Goal: Check status: Check status

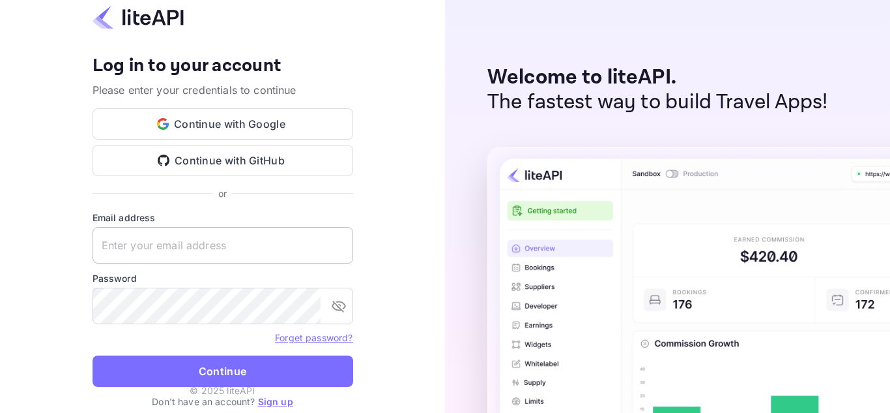
click at [242, 249] on input "text" at bounding box center [223, 245] width 261 height 36
paste input "[EMAIL_ADDRESS][DOMAIN_NAME]"
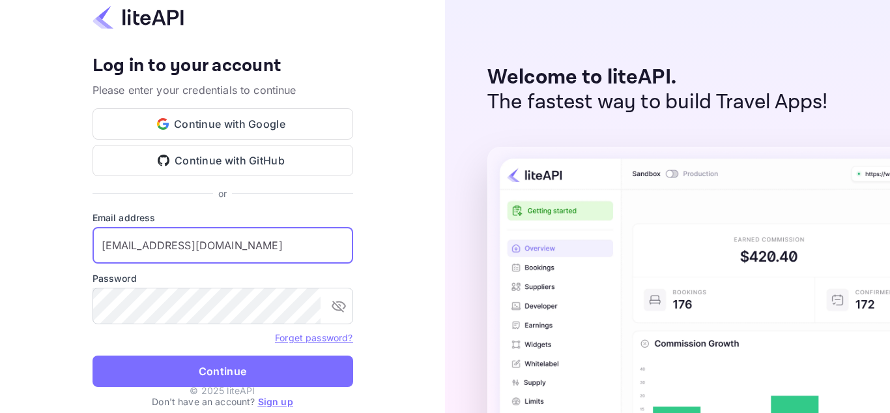
type input "[EMAIL_ADDRESS][DOMAIN_NAME]"
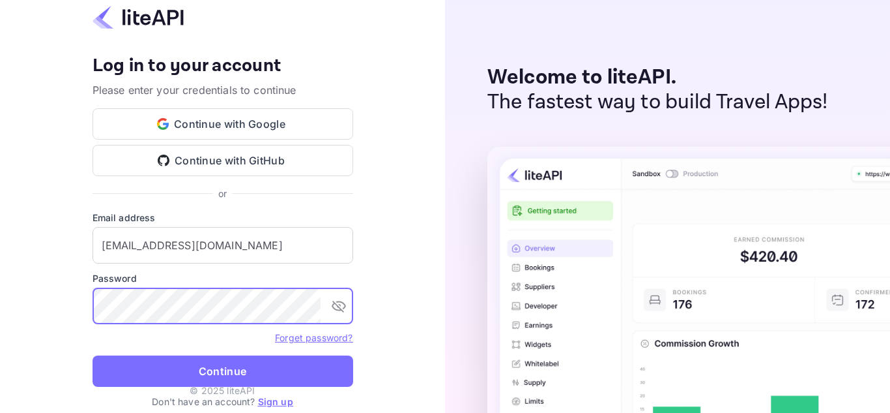
click at [336, 306] on icon "toggle password visibility" at bounding box center [339, 306] width 16 height 16
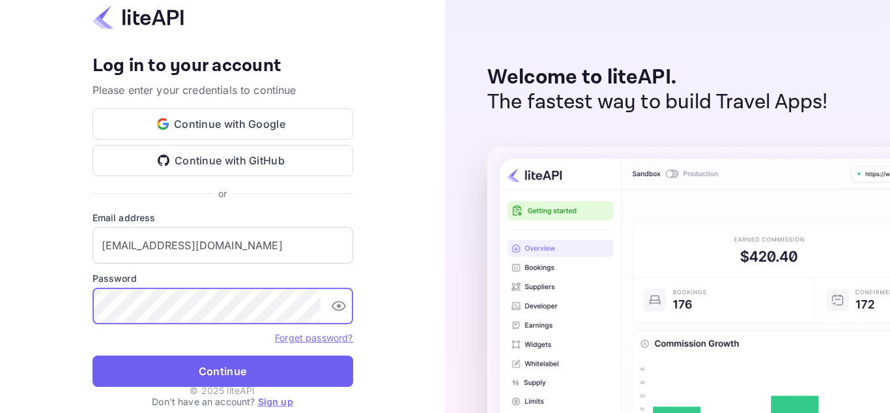
click at [217, 368] on button "Continue" at bounding box center [223, 370] width 261 height 31
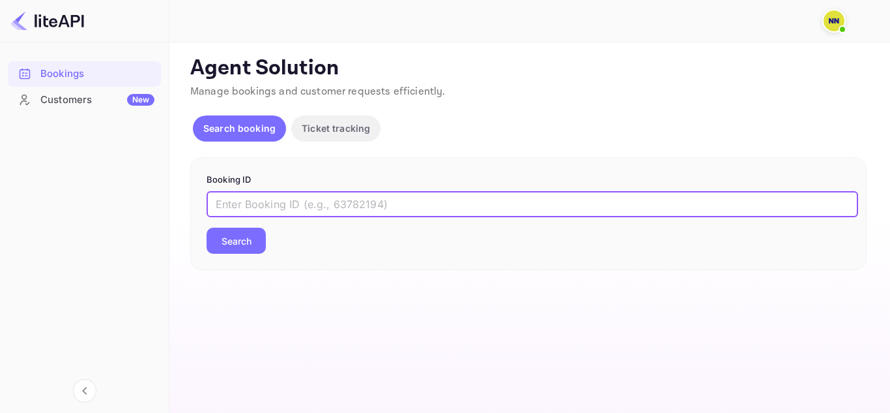
click at [340, 214] on input "text" at bounding box center [533, 204] width 652 height 26
paste input "9248578"
type input "9248578"
click at [251, 229] on button "Search" at bounding box center [236, 240] width 59 height 26
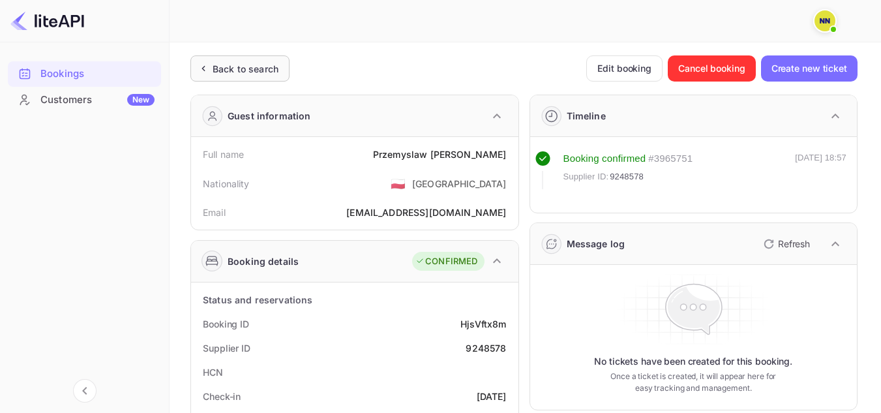
click at [241, 64] on div "Back to search" at bounding box center [245, 69] width 66 height 14
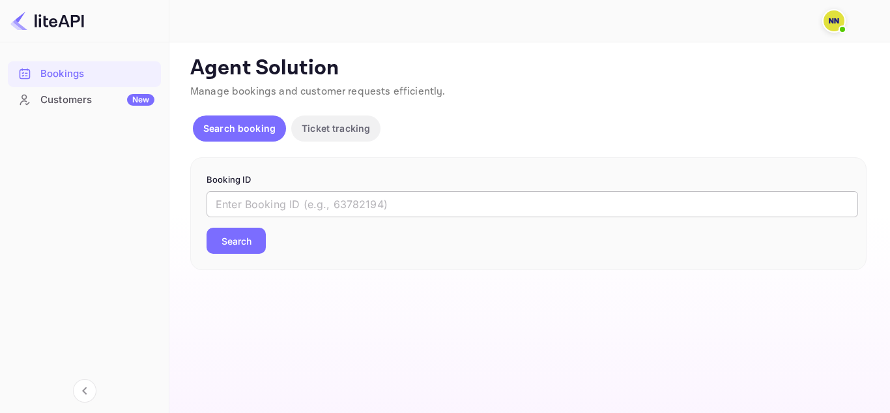
click at [243, 206] on input "text" at bounding box center [533, 204] width 652 height 26
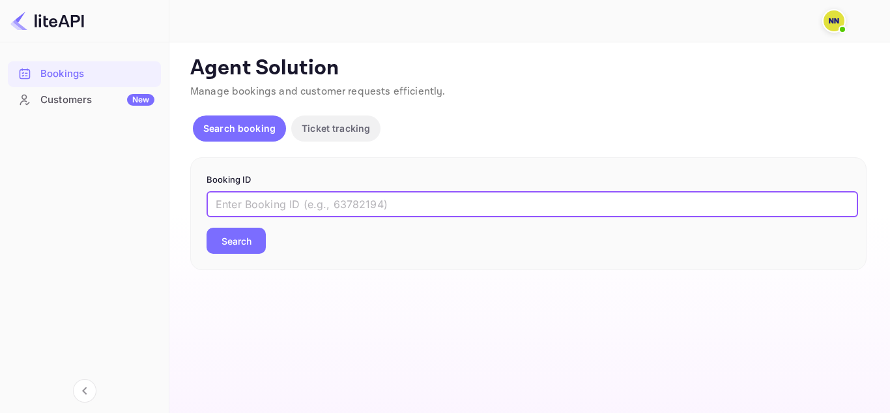
paste input "8714750"
type input "8714750"
click at [239, 239] on button "Search" at bounding box center [236, 240] width 59 height 26
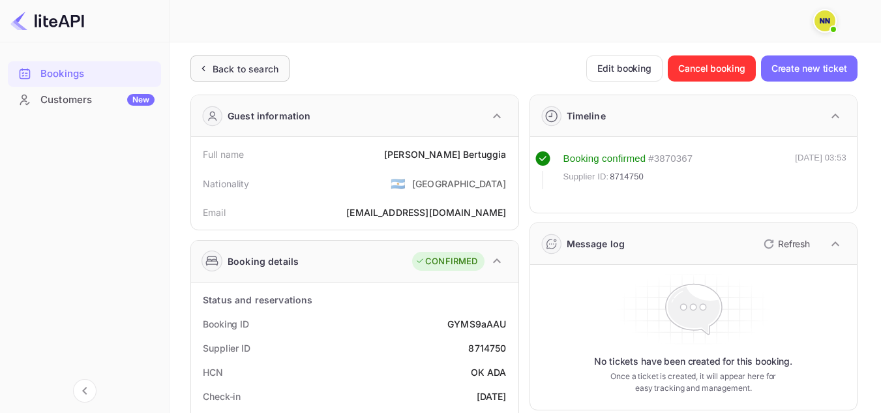
click at [237, 70] on div "Back to search" at bounding box center [245, 69] width 66 height 14
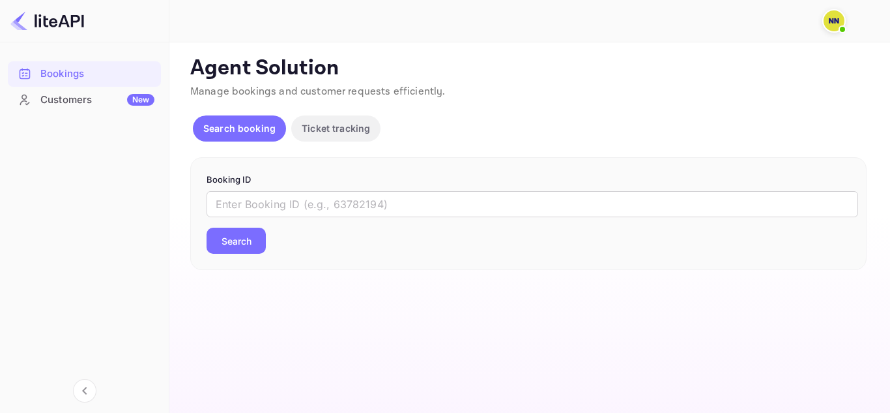
click at [229, 185] on p "Booking ID" at bounding box center [529, 179] width 644 height 13
click at [235, 199] on input "text" at bounding box center [533, 204] width 652 height 26
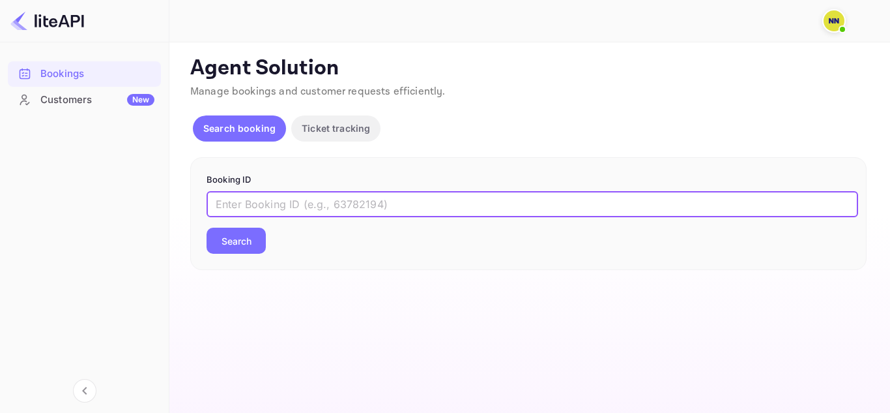
paste input "9091878"
type input "9091878"
click at [236, 242] on button "Search" at bounding box center [236, 240] width 59 height 26
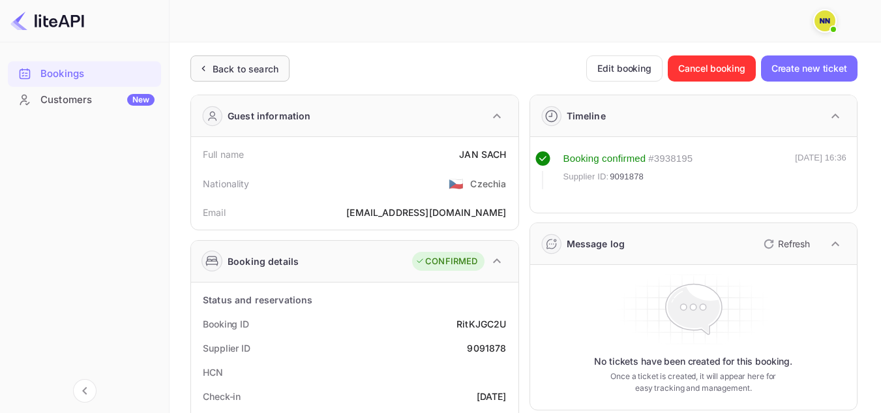
click at [237, 68] on div "Back to search" at bounding box center [245, 69] width 66 height 14
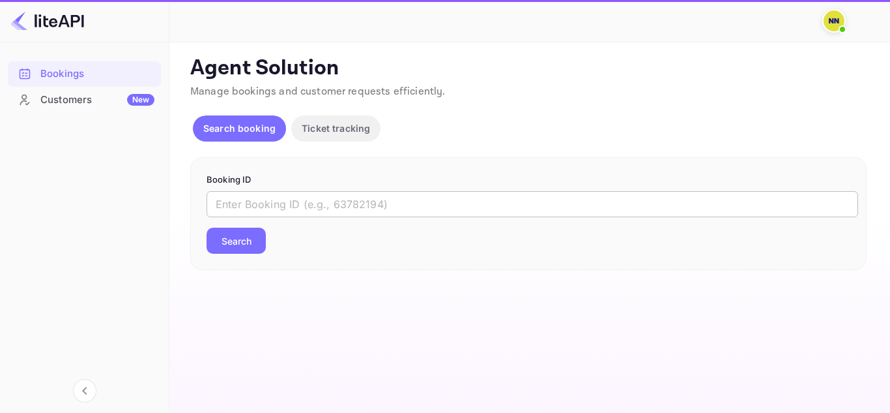
click at [251, 197] on input "text" at bounding box center [533, 204] width 652 height 26
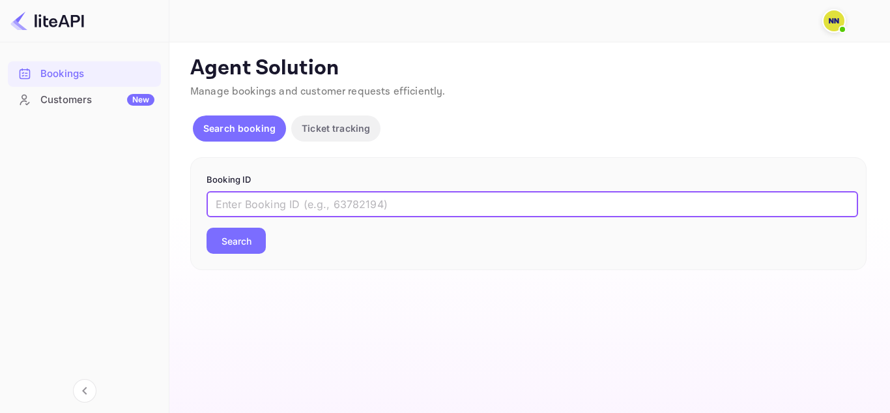
paste input "9131479"
type input "9131479"
click at [263, 236] on button "Search" at bounding box center [236, 240] width 59 height 26
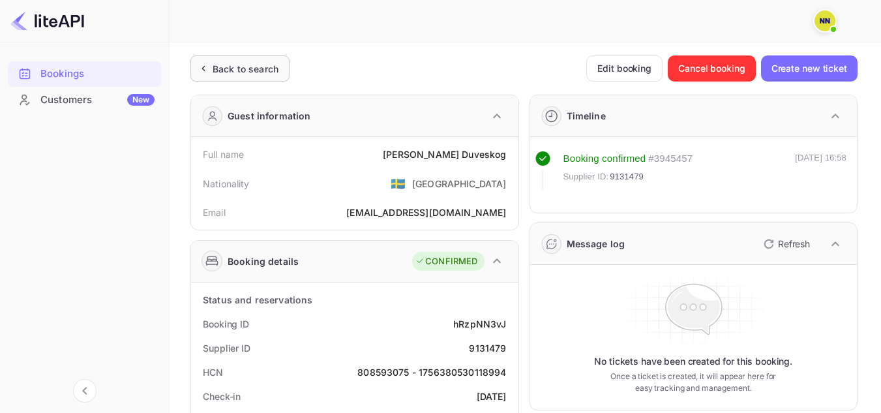
click at [243, 65] on div "Back to search" at bounding box center [245, 69] width 66 height 14
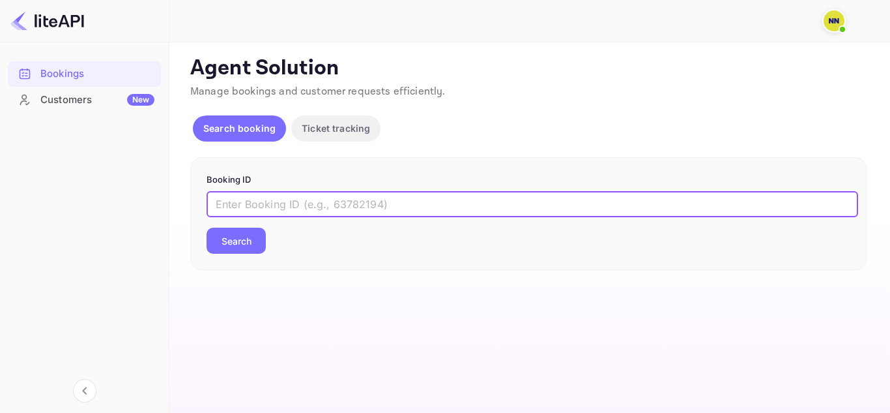
click at [285, 203] on input "text" at bounding box center [533, 204] width 652 height 26
paste input "7940610"
type input "7940610"
click at [246, 233] on button "Search" at bounding box center [236, 240] width 59 height 26
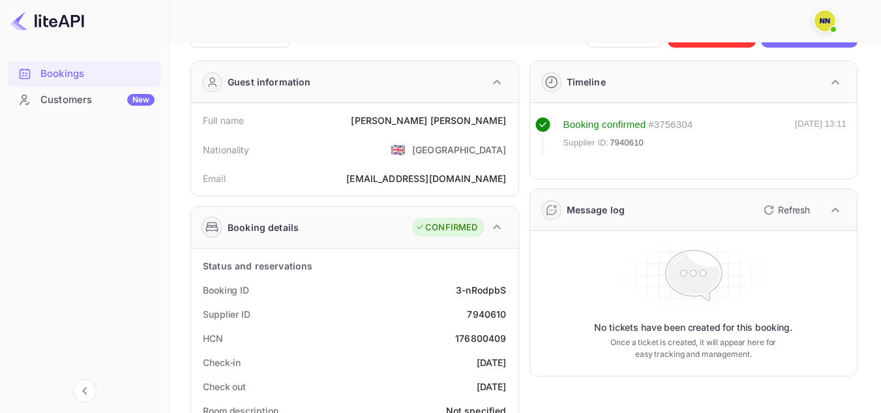
scroll to position [65, 0]
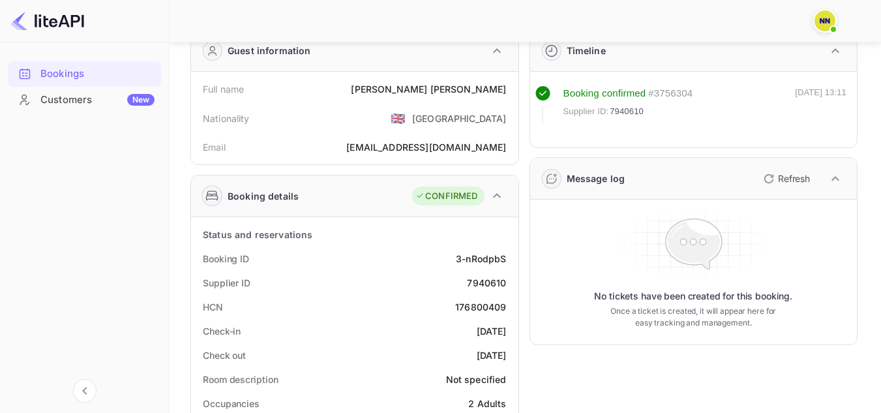
click at [484, 306] on div "176800409" at bounding box center [480, 307] width 51 height 14
copy div "176800409"
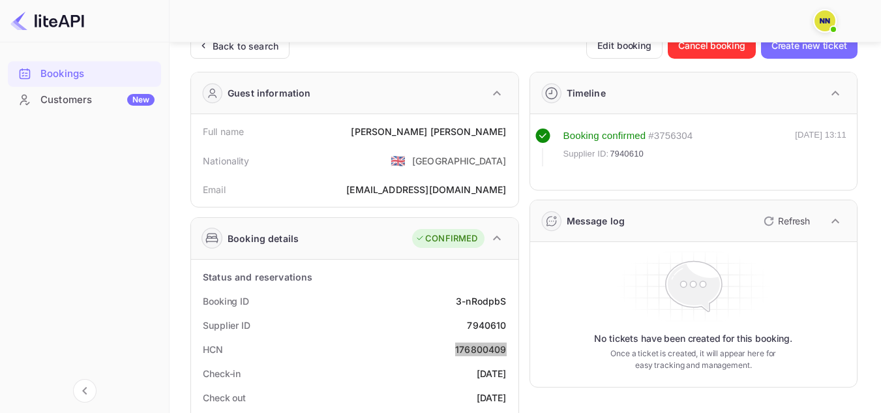
scroll to position [0, 0]
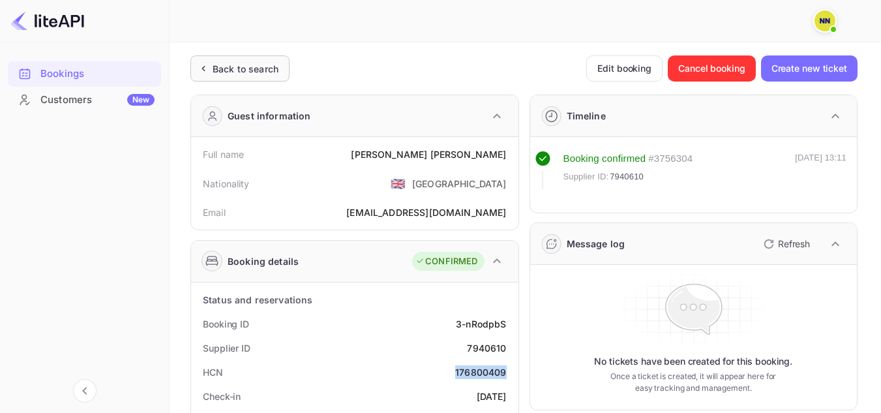
click at [239, 64] on div "Back to search" at bounding box center [245, 69] width 66 height 14
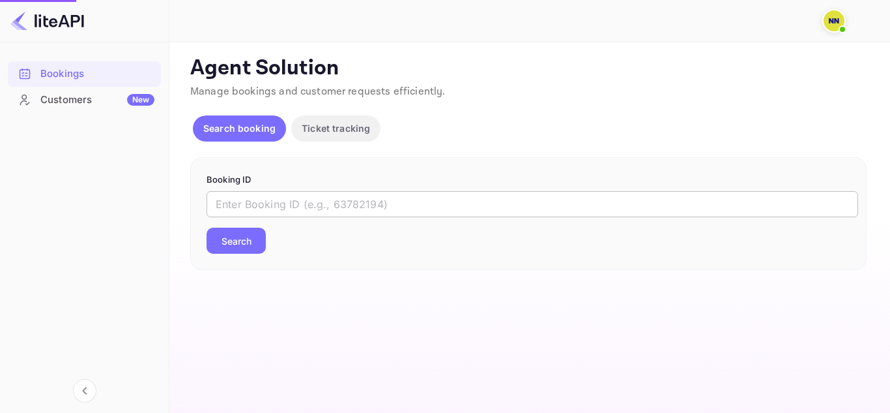
click at [302, 212] on input "text" at bounding box center [533, 204] width 652 height 26
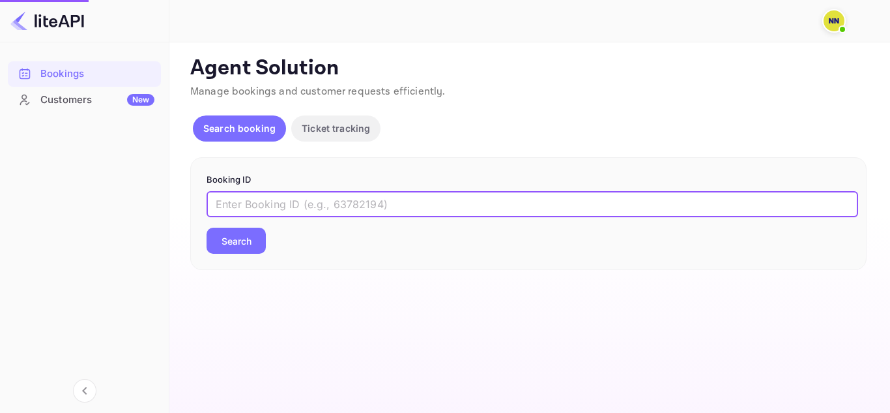
paste input "8613917"
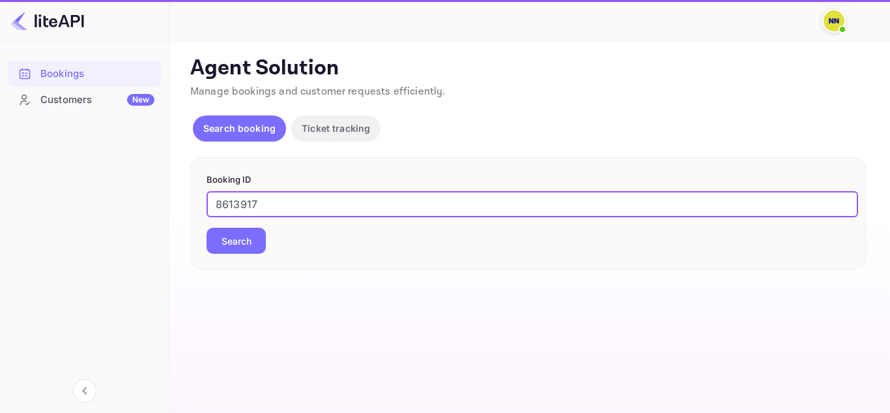
type input "8613917"
click at [207, 227] on button "Search" at bounding box center [236, 240] width 59 height 26
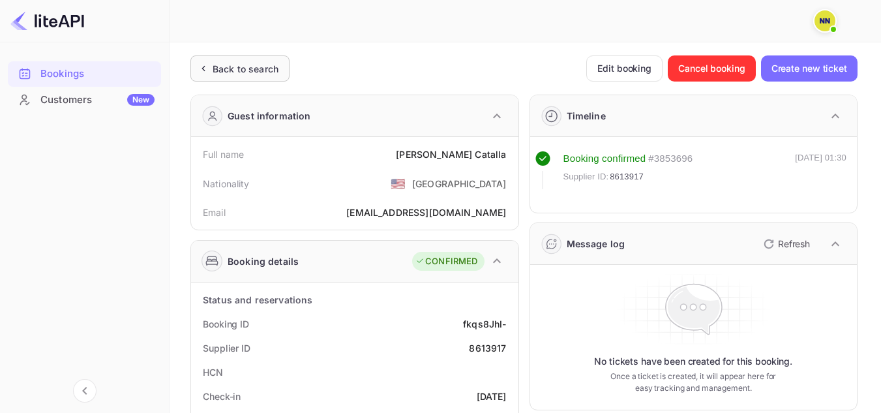
click at [258, 72] on div "Back to search" at bounding box center [245, 69] width 66 height 14
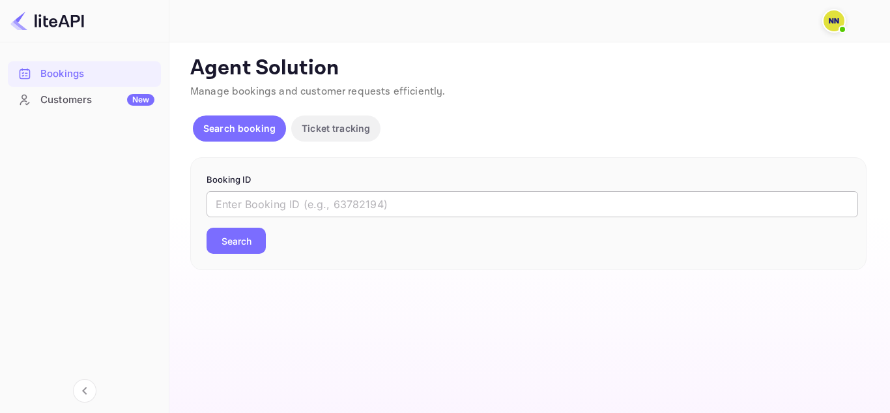
click at [244, 212] on input "text" at bounding box center [533, 204] width 652 height 26
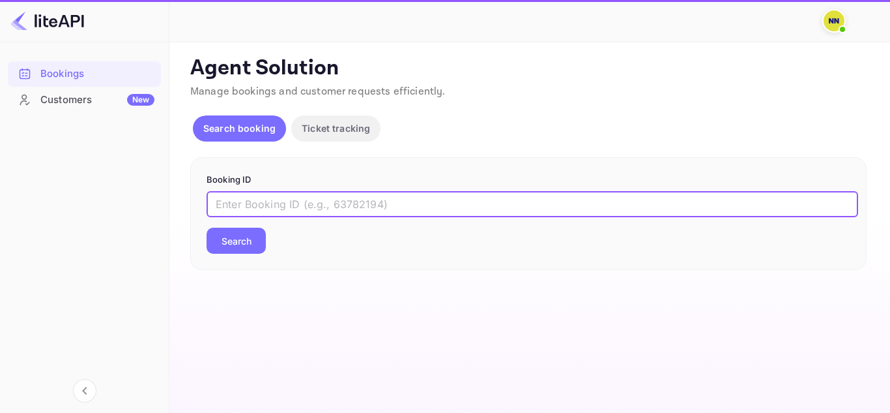
paste input "8917972"
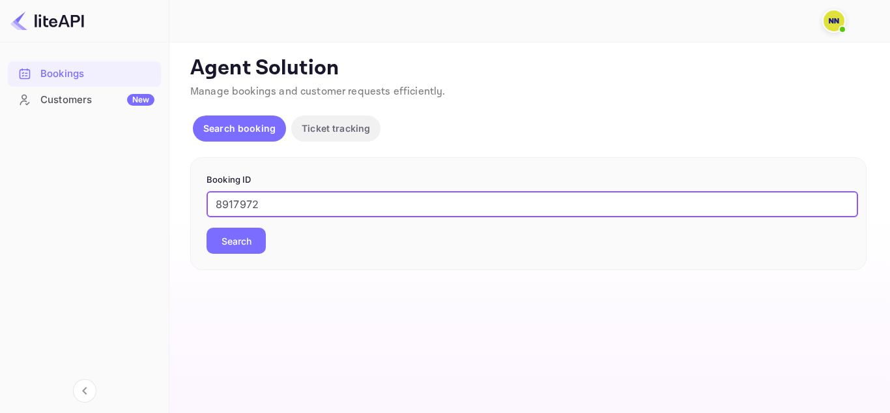
type input "8917972"
click at [246, 244] on button "Search" at bounding box center [236, 240] width 59 height 26
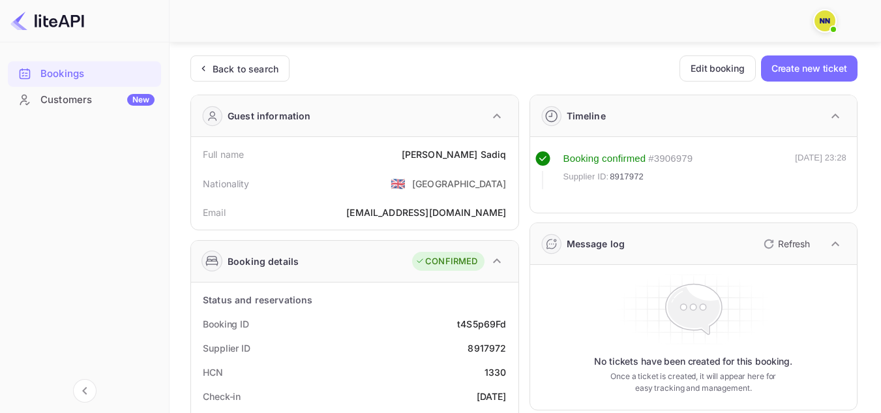
scroll to position [65, 0]
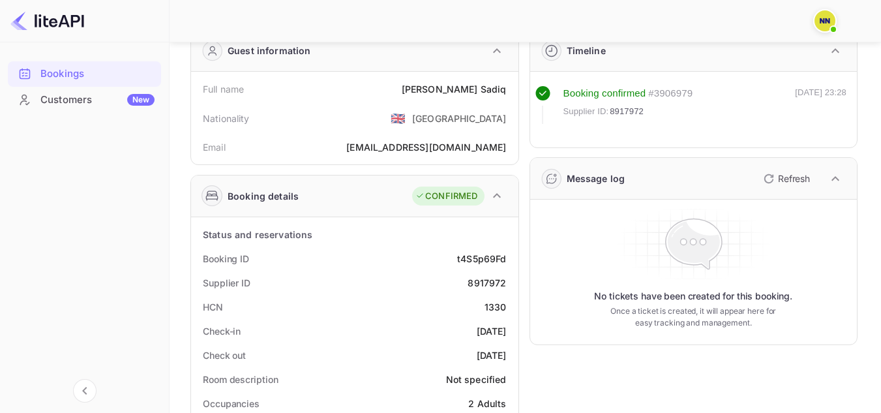
click at [497, 302] on div "1330" at bounding box center [495, 307] width 22 height 14
copy div "1330"
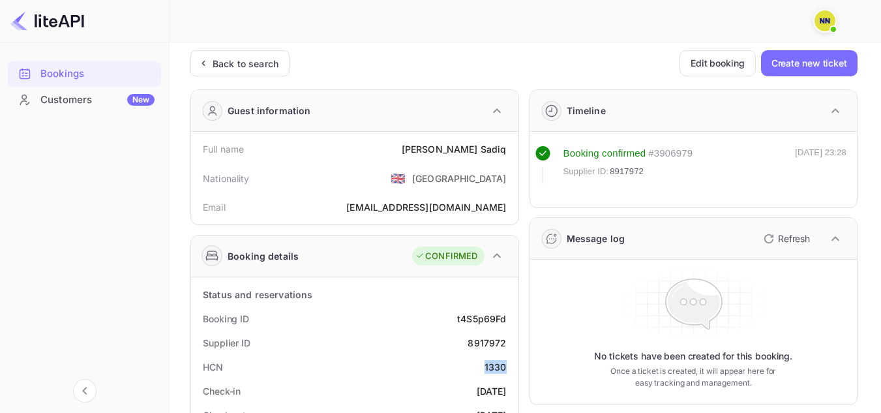
scroll to position [0, 0]
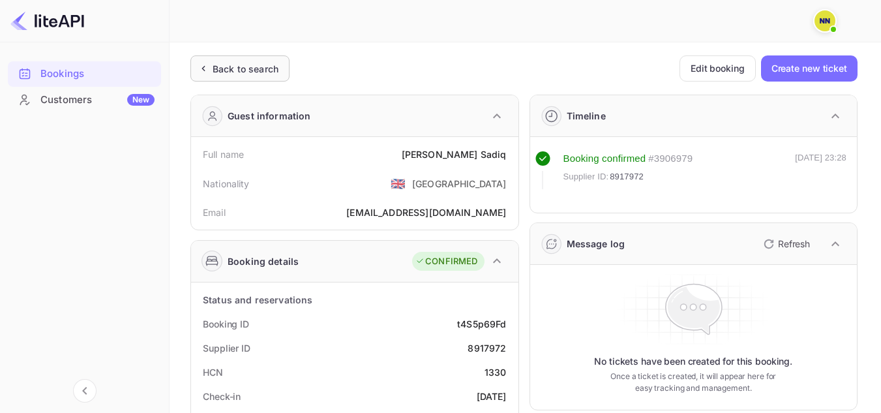
click at [245, 81] on div "Back to search" at bounding box center [239, 68] width 99 height 26
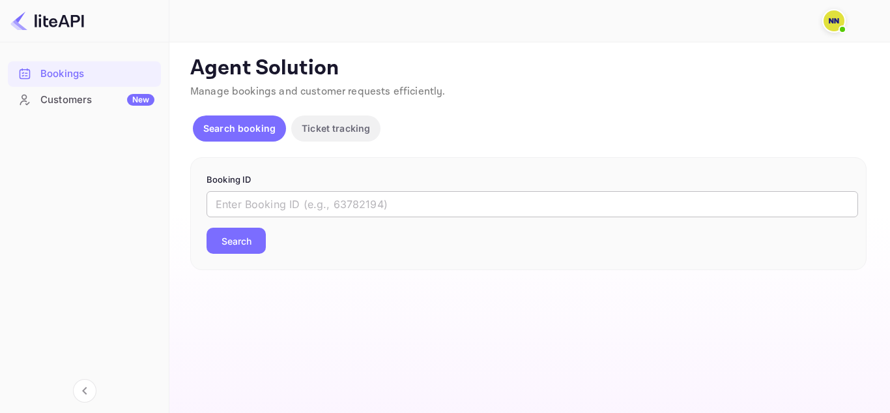
click at [240, 207] on input "text" at bounding box center [533, 204] width 652 height 26
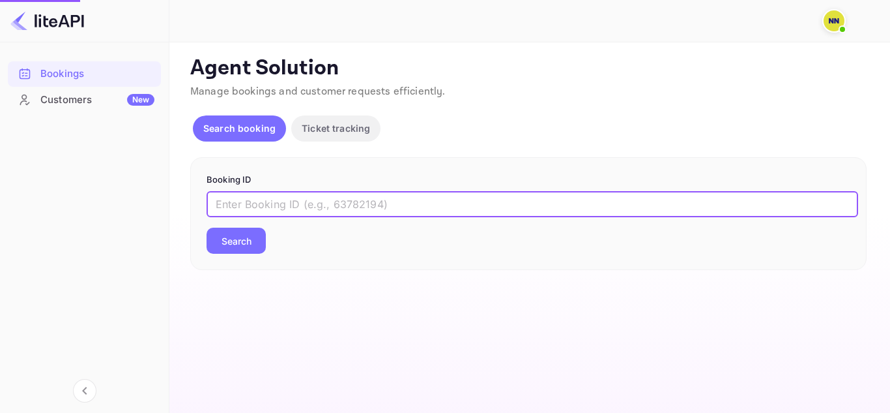
paste input "8863923"
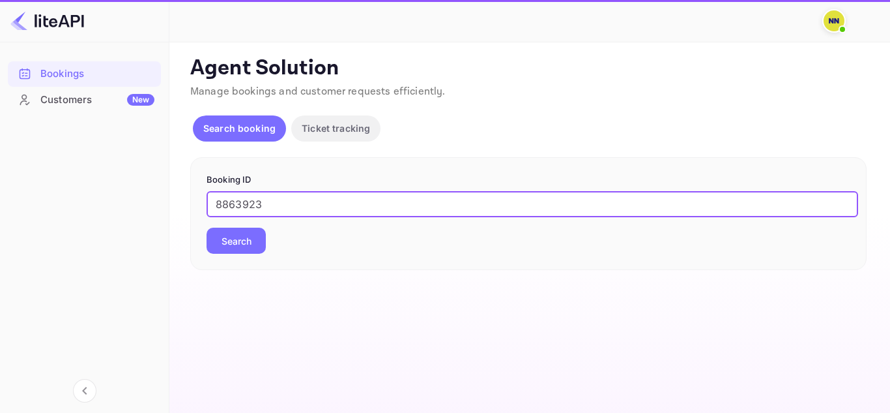
type input "8863923"
click at [244, 238] on button "Search" at bounding box center [236, 240] width 59 height 26
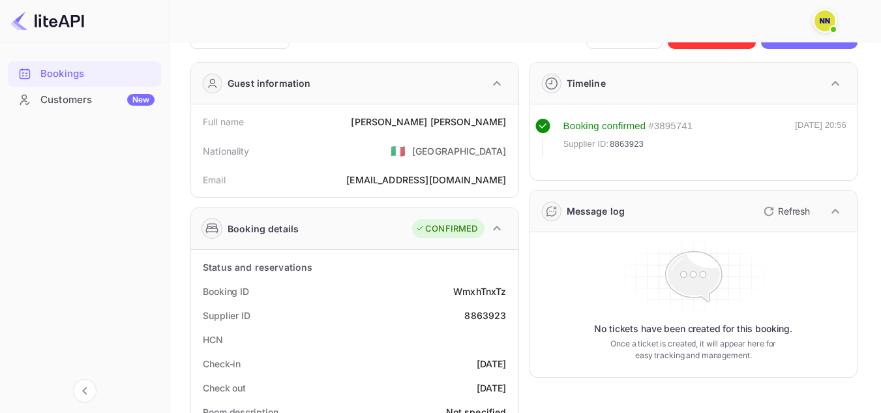
scroll to position [65, 0]
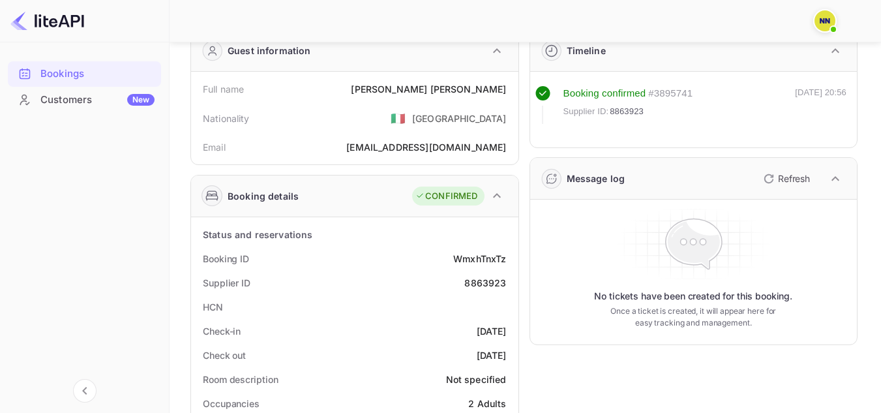
scroll to position [65, 0]
